Goal: Information Seeking & Learning: Learn about a topic

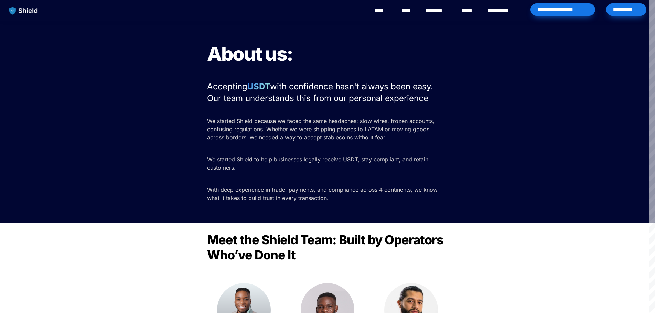
scroll to position [34, 0]
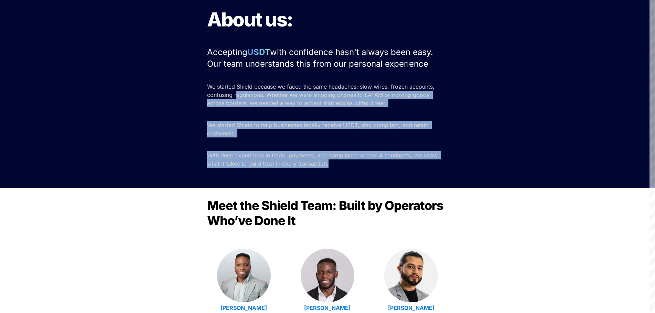
drag, startPoint x: 238, startPoint y: 92, endPoint x: 359, endPoint y: 173, distance: 145.9
click at [359, 173] on div "About us: Accepting USDT with confidence hasn't always been easy. Our team unde…" at bounding box center [327, 87] width 655 height 202
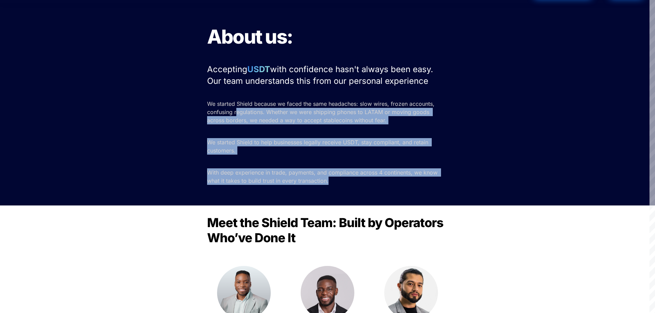
scroll to position [0, 0]
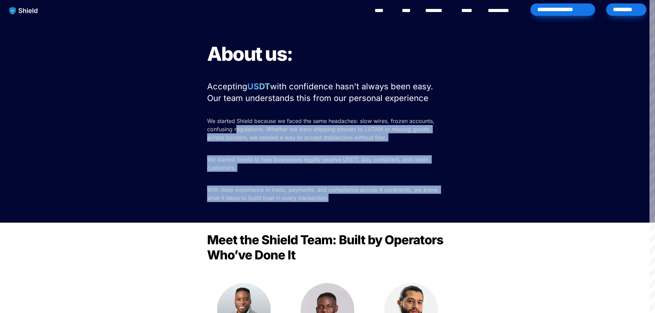
click at [441, 10] on link "********" at bounding box center [437, 11] width 24 height 8
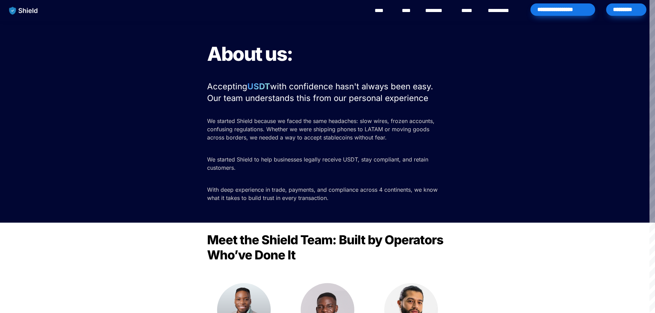
click at [381, 9] on link "****" at bounding box center [381, 11] width 15 height 8
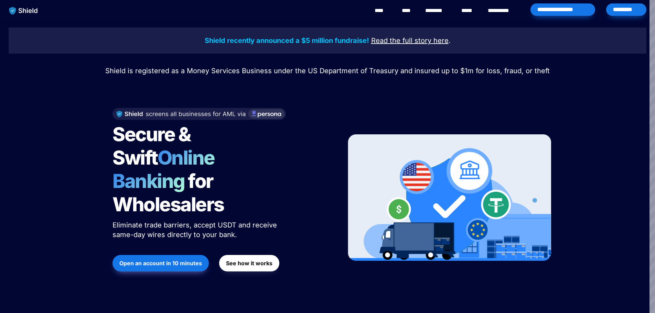
click at [414, 38] on u "Read the full story" at bounding box center [401, 40] width 60 height 8
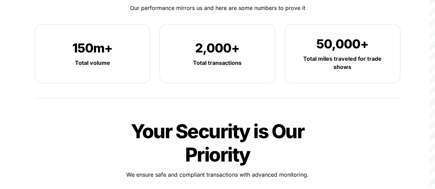
scroll to position [894, 0]
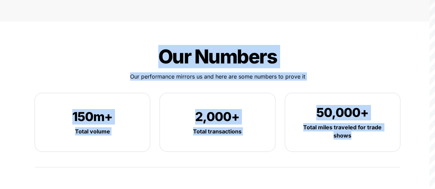
drag, startPoint x: 159, startPoint y: 33, endPoint x: 369, endPoint y: 111, distance: 224.0
click at [369, 111] on div "Our Numbers Our Numbers Our performance mirrors us and here are some numbers to…" at bounding box center [217, 107] width 378 height 144
copy div "Our Numbers Our Numbers Our performance mirrors us and here are some numbers to…"
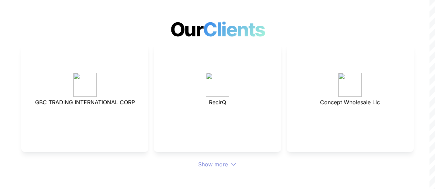
scroll to position [1891, 0]
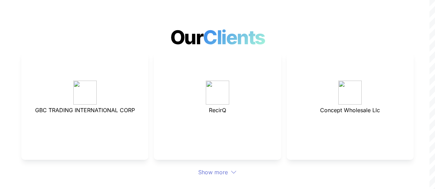
click at [225, 168] on div "Show more" at bounding box center [217, 172] width 392 height 8
click at [214, 168] on div "Show more" at bounding box center [217, 172] width 392 height 8
click at [232, 169] on icon at bounding box center [233, 172] width 6 height 6
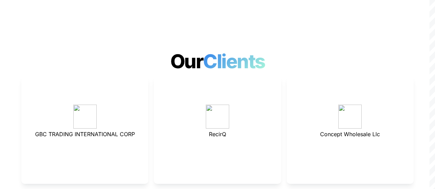
scroll to position [1833, 0]
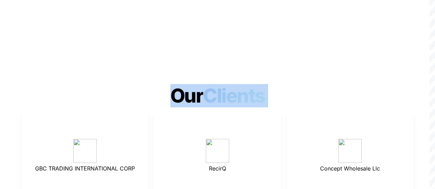
drag, startPoint x: 173, startPoint y: 70, endPoint x: 252, endPoint y: 131, distance: 100.0
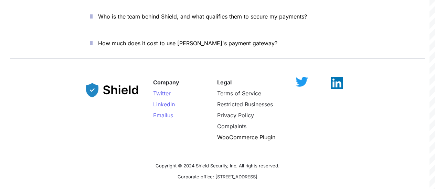
scroll to position [2621, 0]
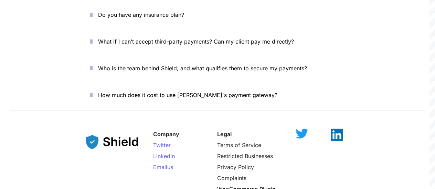
click at [92, 91] on icon "button" at bounding box center [91, 95] width 2 height 8
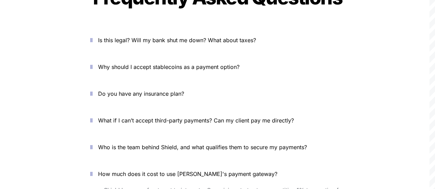
scroll to position [2518, 0]
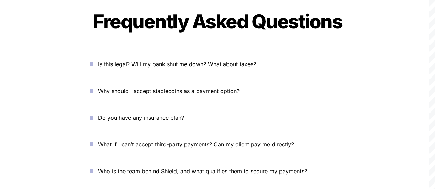
click at [91, 87] on icon "button" at bounding box center [91, 91] width 2 height 8
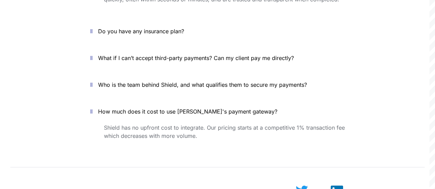
scroll to position [2656, 0]
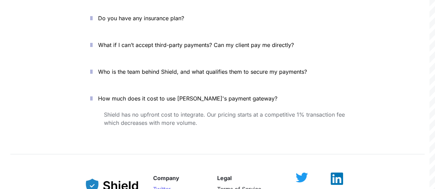
drag, startPoint x: 105, startPoint y: 81, endPoint x: 188, endPoint y: 96, distance: 83.8
click at [188, 96] on div "How much does it cost to use [PERSON_NAME]'s payment gateway? [PERSON_NAME] has…" at bounding box center [217, 119] width 275 height 62
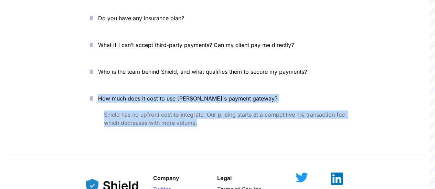
drag, startPoint x: 203, startPoint y: 98, endPoint x: 102, endPoint y: 76, distance: 102.5
click at [102, 88] on div "How much does it cost to use [PERSON_NAME]'s payment gateway? [PERSON_NAME] has…" at bounding box center [217, 119] width 275 height 62
copy div "How much does it cost to use [PERSON_NAME]'s payment gateway? [PERSON_NAME] has…"
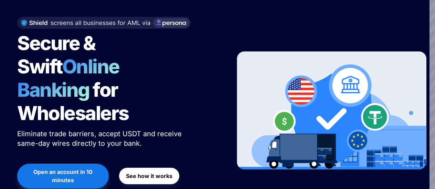
scroll to position [103, 0]
